Goal: Information Seeking & Learning: Find specific fact

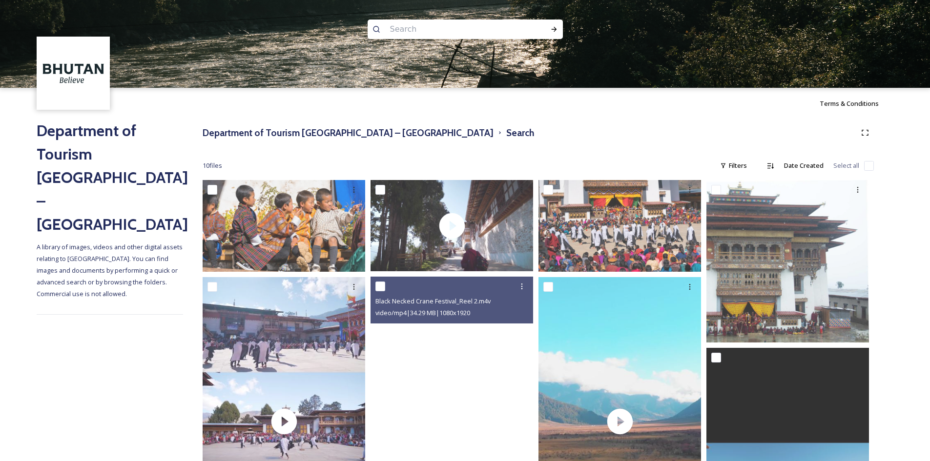
click at [421, 36] on input at bounding box center [452, 29] width 134 height 21
type input "jambay lhakang drup"
click at [556, 29] on icon at bounding box center [553, 29] width 5 height 5
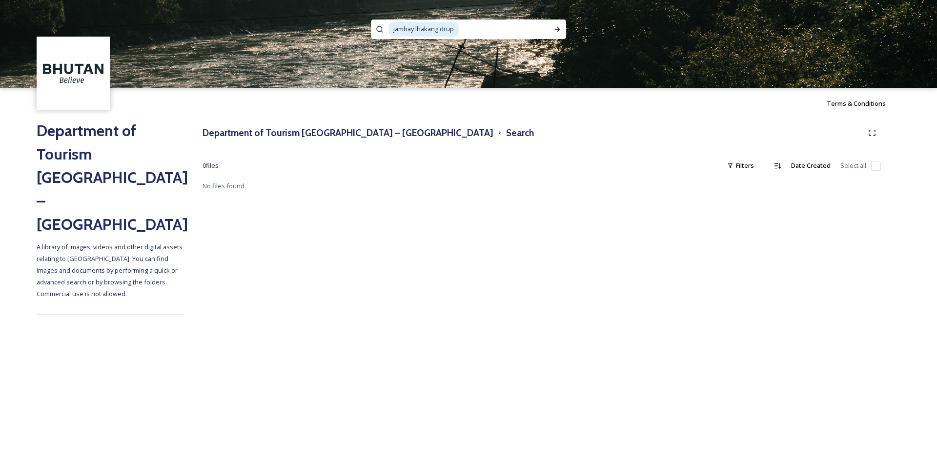
click at [444, 30] on span "jambay lhakang drup" at bounding box center [424, 29] width 70 height 14
click at [421, 28] on span "jambay lhakang drup" at bounding box center [424, 29] width 70 height 14
click at [416, 26] on span "jambay lhakang drup" at bounding box center [424, 29] width 70 height 14
drag, startPoint x: 453, startPoint y: 31, endPoint x: 446, endPoint y: 34, distance: 7.6
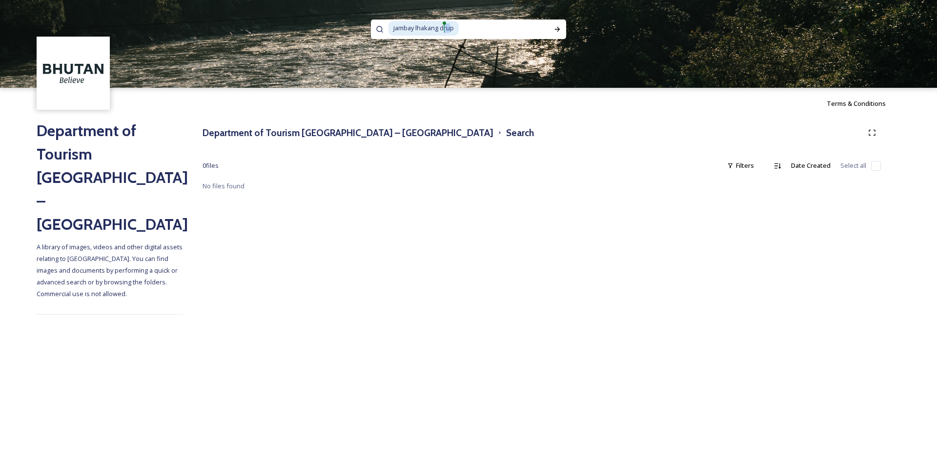
click at [445, 34] on span "jambay lhakang drup" at bounding box center [424, 28] width 70 height 14
drag, startPoint x: 457, startPoint y: 31, endPoint x: 441, endPoint y: 29, distance: 15.7
click at [441, 29] on span "jambay lhakang drup" at bounding box center [424, 29] width 70 height 14
click at [559, 32] on icon at bounding box center [558, 29] width 8 height 8
